Goal: Transaction & Acquisition: Purchase product/service

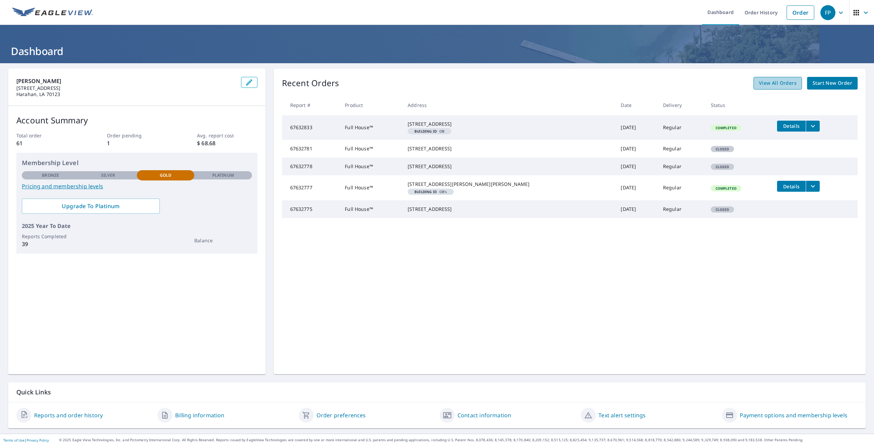
click at [774, 88] on link "View All Orders" at bounding box center [778, 83] width 49 height 13
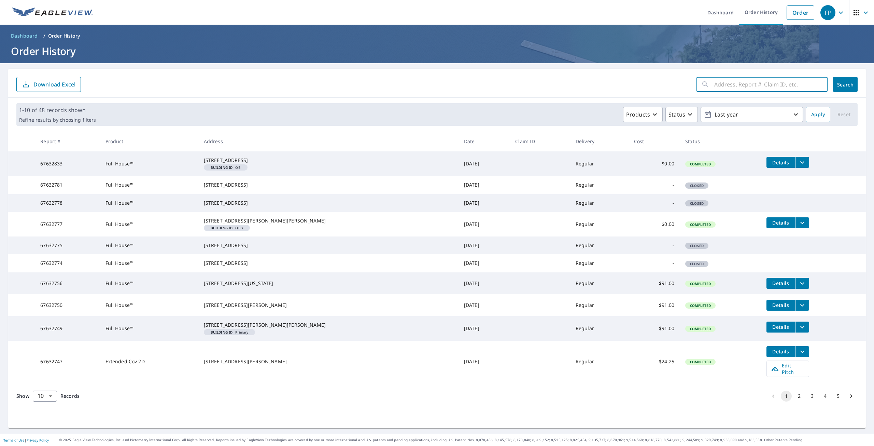
click at [715, 80] on input "text" at bounding box center [771, 84] width 113 height 19
type input "12594"
click button "Search" at bounding box center [845, 84] width 25 height 15
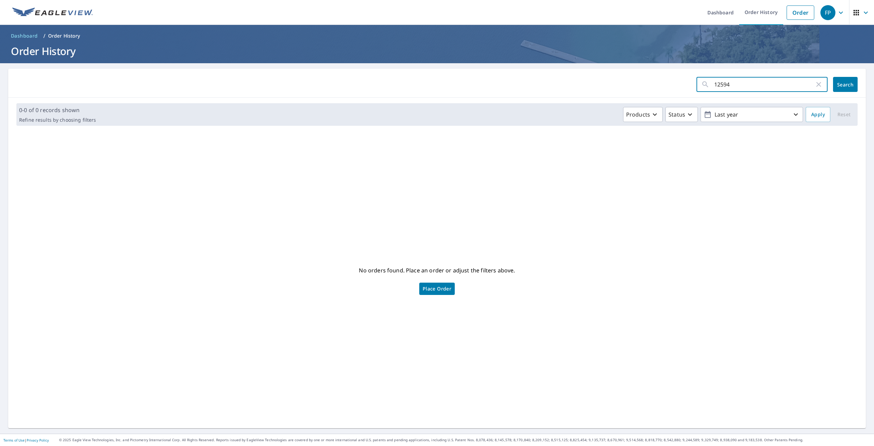
drag, startPoint x: 731, startPoint y: 84, endPoint x: 703, endPoint y: 86, distance: 28.8
click at [703, 86] on div "12594 ​" at bounding box center [762, 84] width 131 height 15
paste input "[US_STATE] [STREET_ADDRESS]"
type input "[STREET_ADDRESS][US_STATE]"
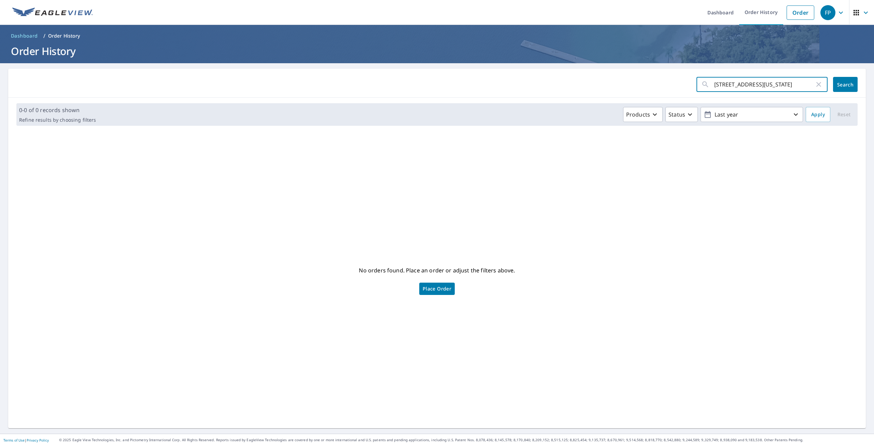
click button "Search" at bounding box center [845, 84] width 25 height 15
click at [438, 290] on span "Place Order" at bounding box center [437, 288] width 29 height 3
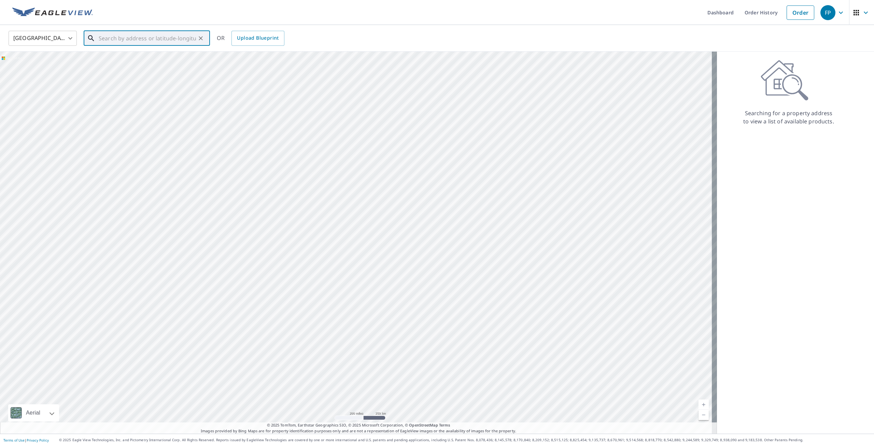
click at [106, 40] on input "text" at bounding box center [147, 38] width 97 height 19
paste input "[STREET_ADDRESS][US_STATE]"
type input "[STREET_ADDRESS][US_STATE]"
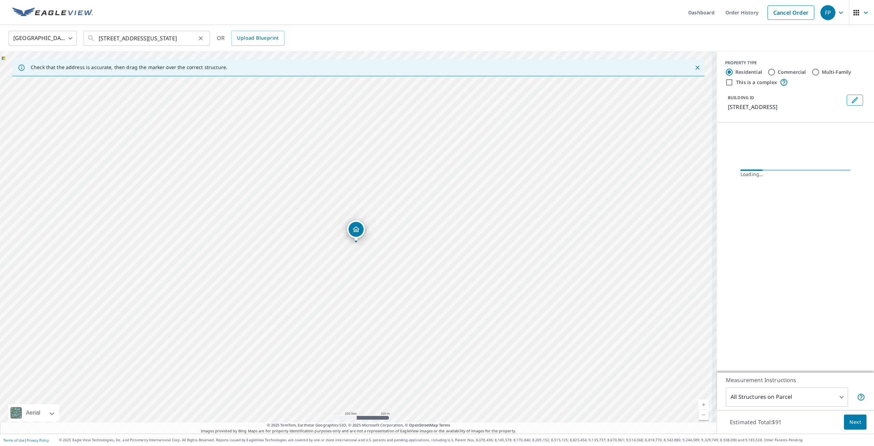
scroll to position [0, 0]
